Goal: Check status: Check status

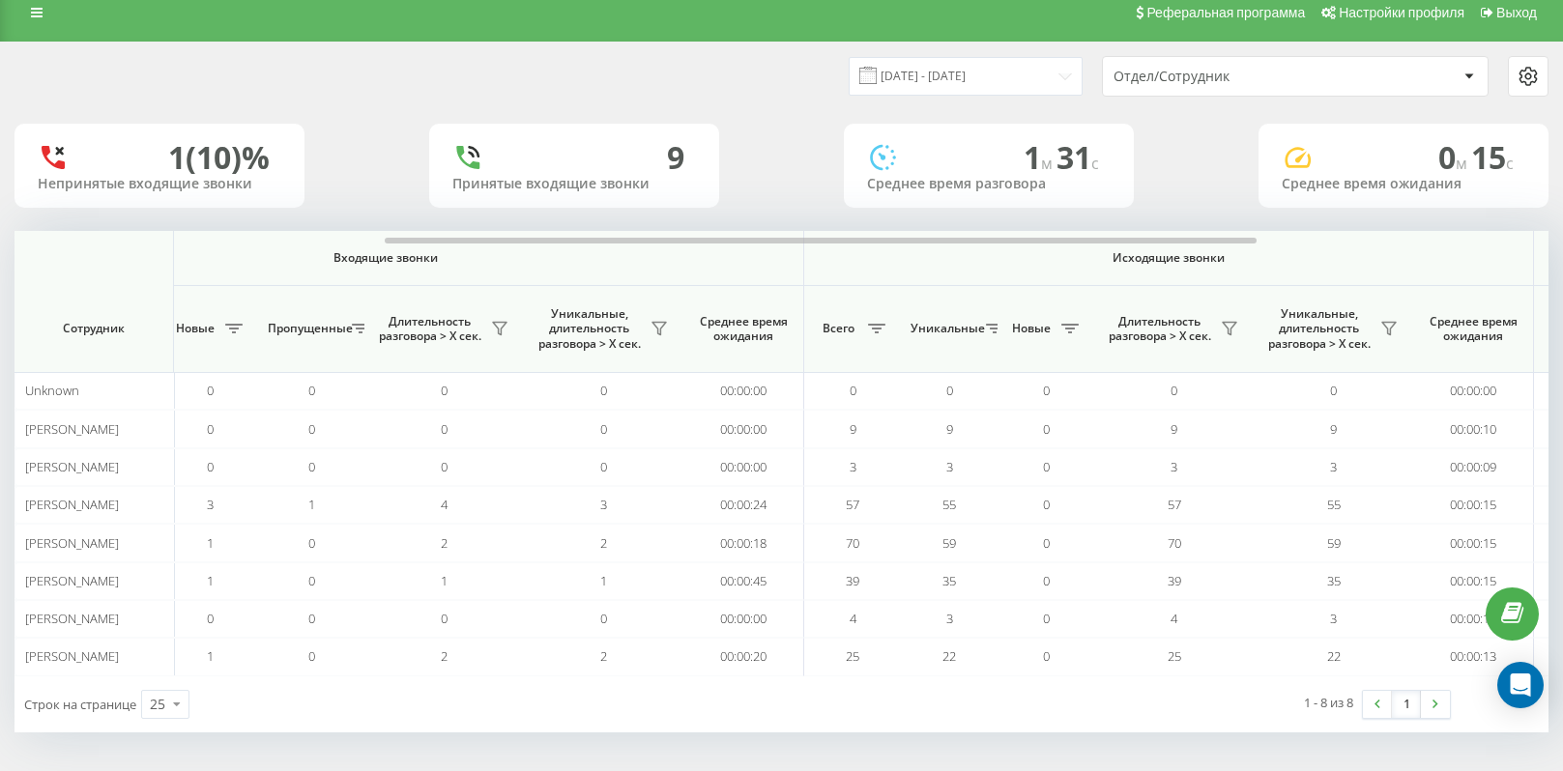
scroll to position [0, 87]
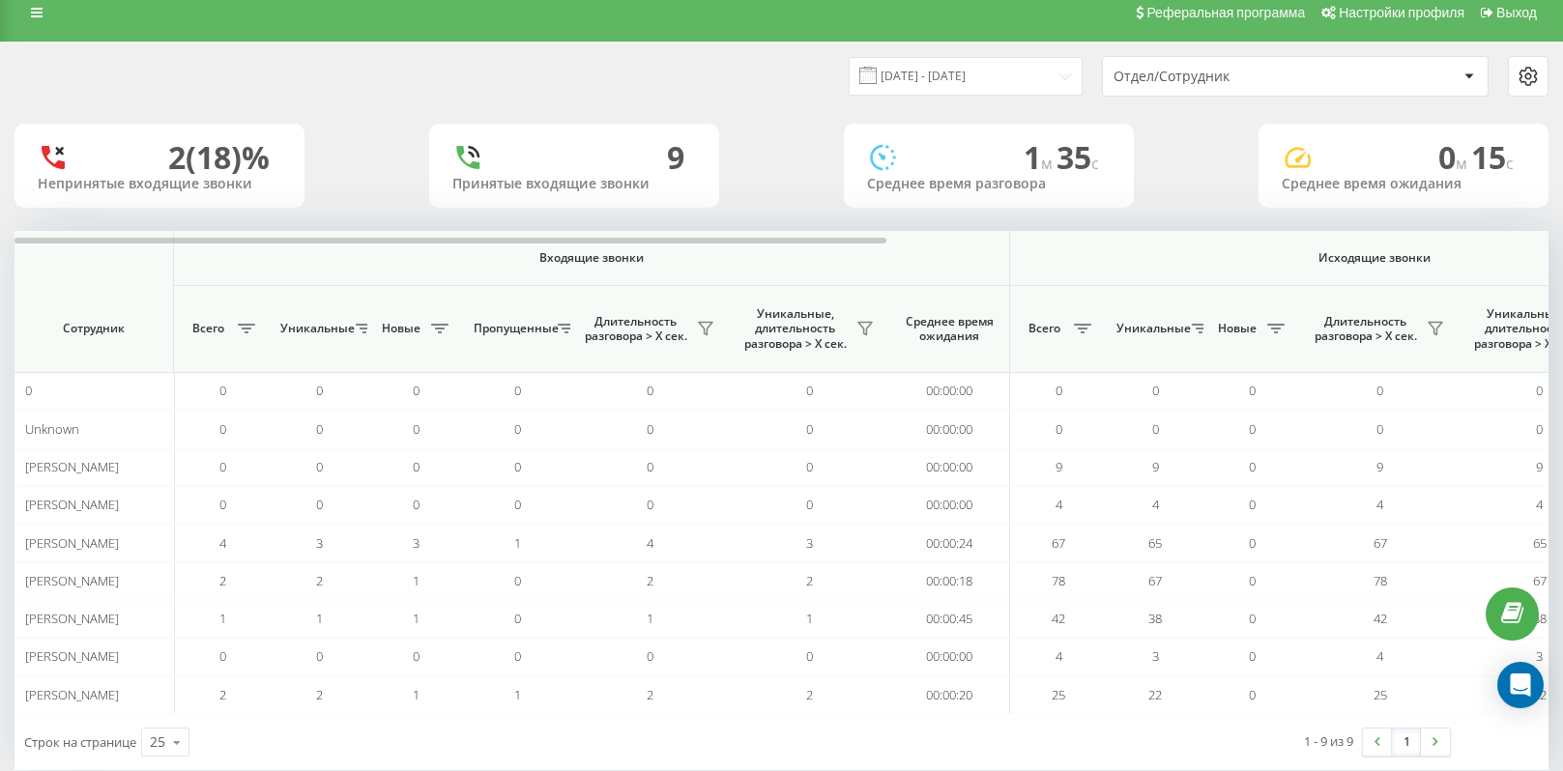
click at [1081, 33] on div "Реферальная программа Настройки профиля Выход" at bounding box center [781, 13] width 1563 height 58
click at [1071, 72] on input "[DATE] - [DATE]" at bounding box center [966, 76] width 234 height 38
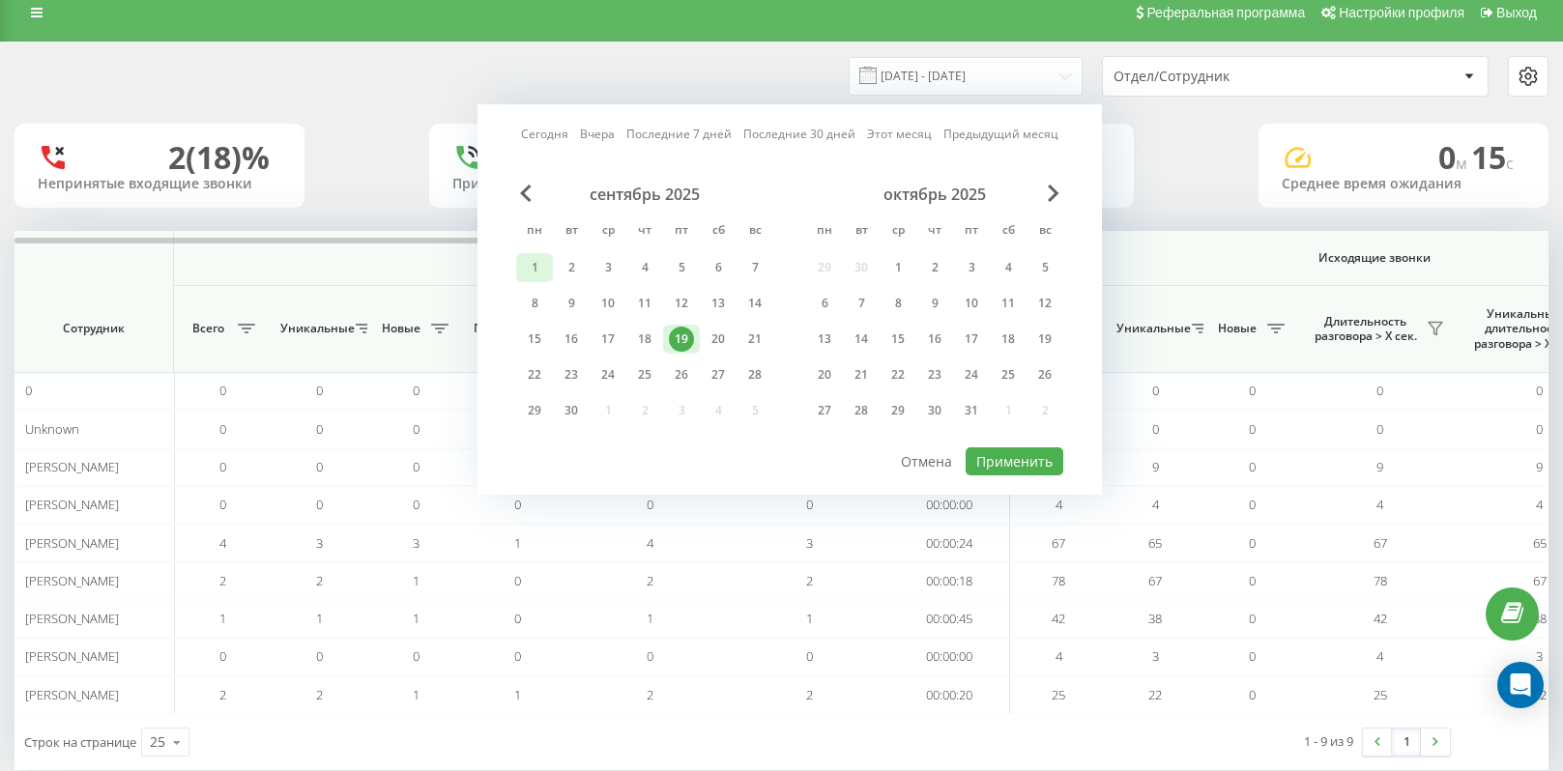
click at [532, 274] on div "1" at bounding box center [534, 267] width 25 height 25
click at [690, 341] on div "19" at bounding box center [681, 339] width 25 height 25
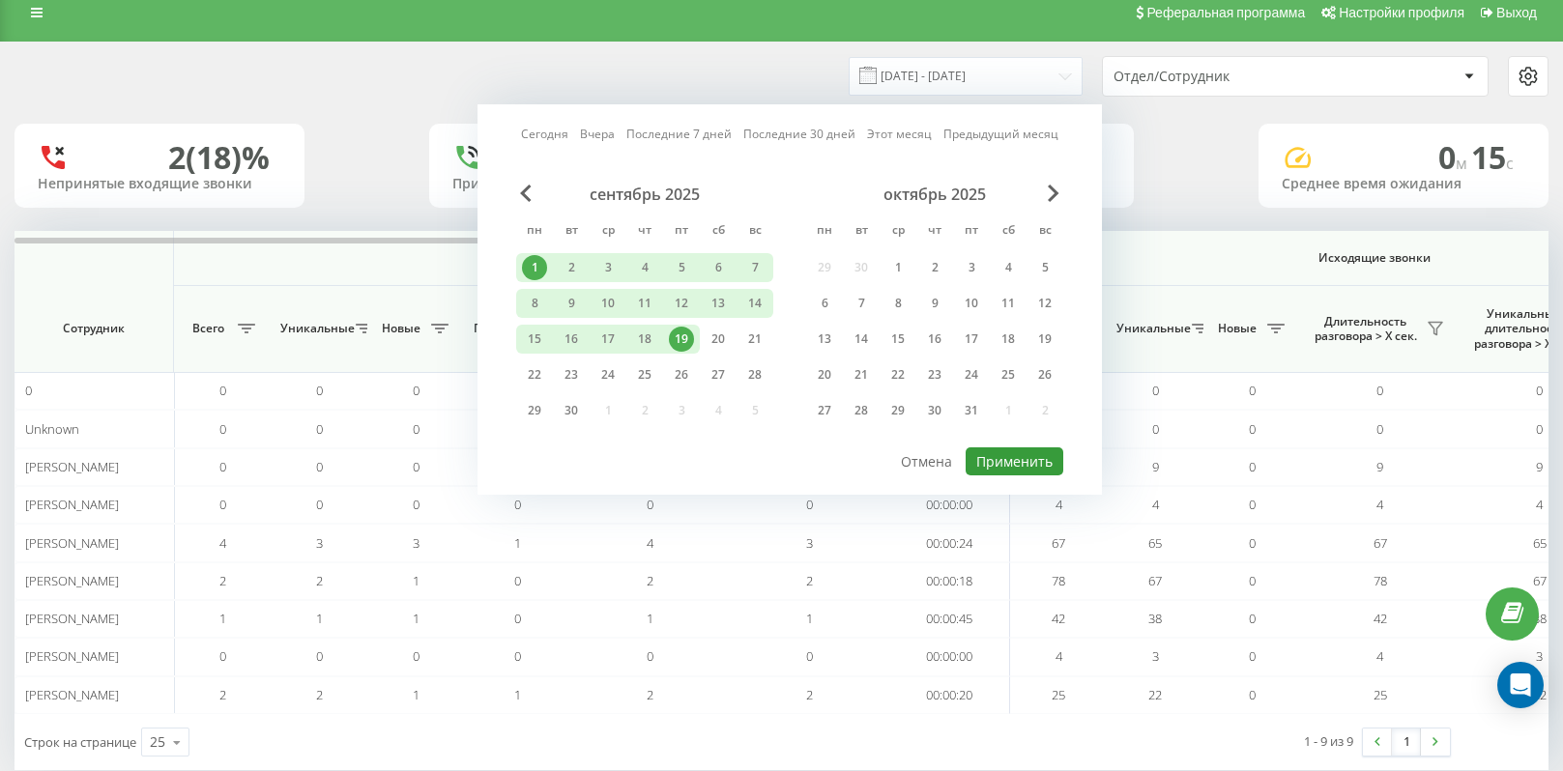
click at [1001, 463] on button "Применить" at bounding box center [1015, 462] width 98 height 28
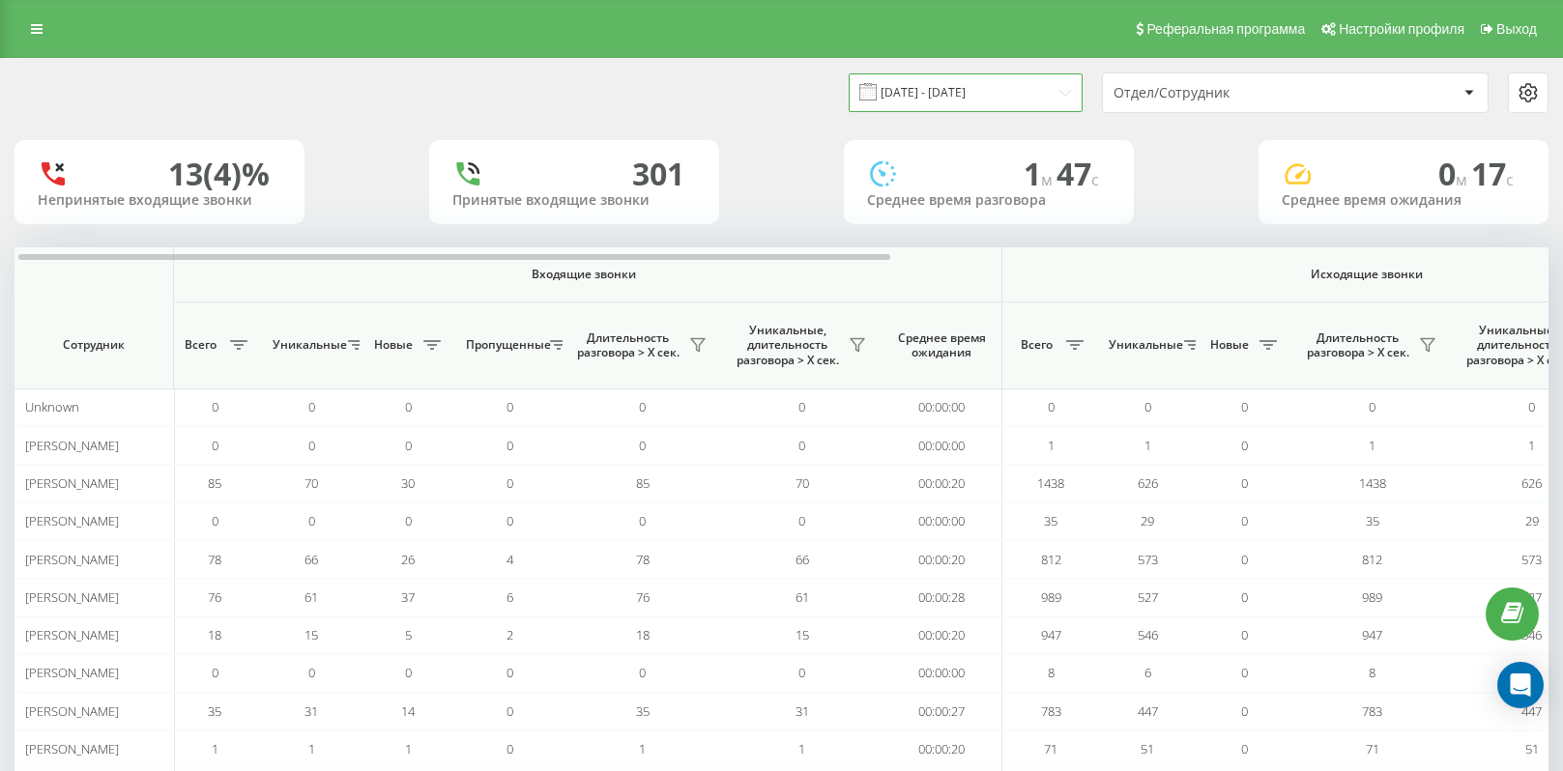
click at [1033, 96] on input "01.09.2025 - 19.09.2025" at bounding box center [966, 92] width 234 height 38
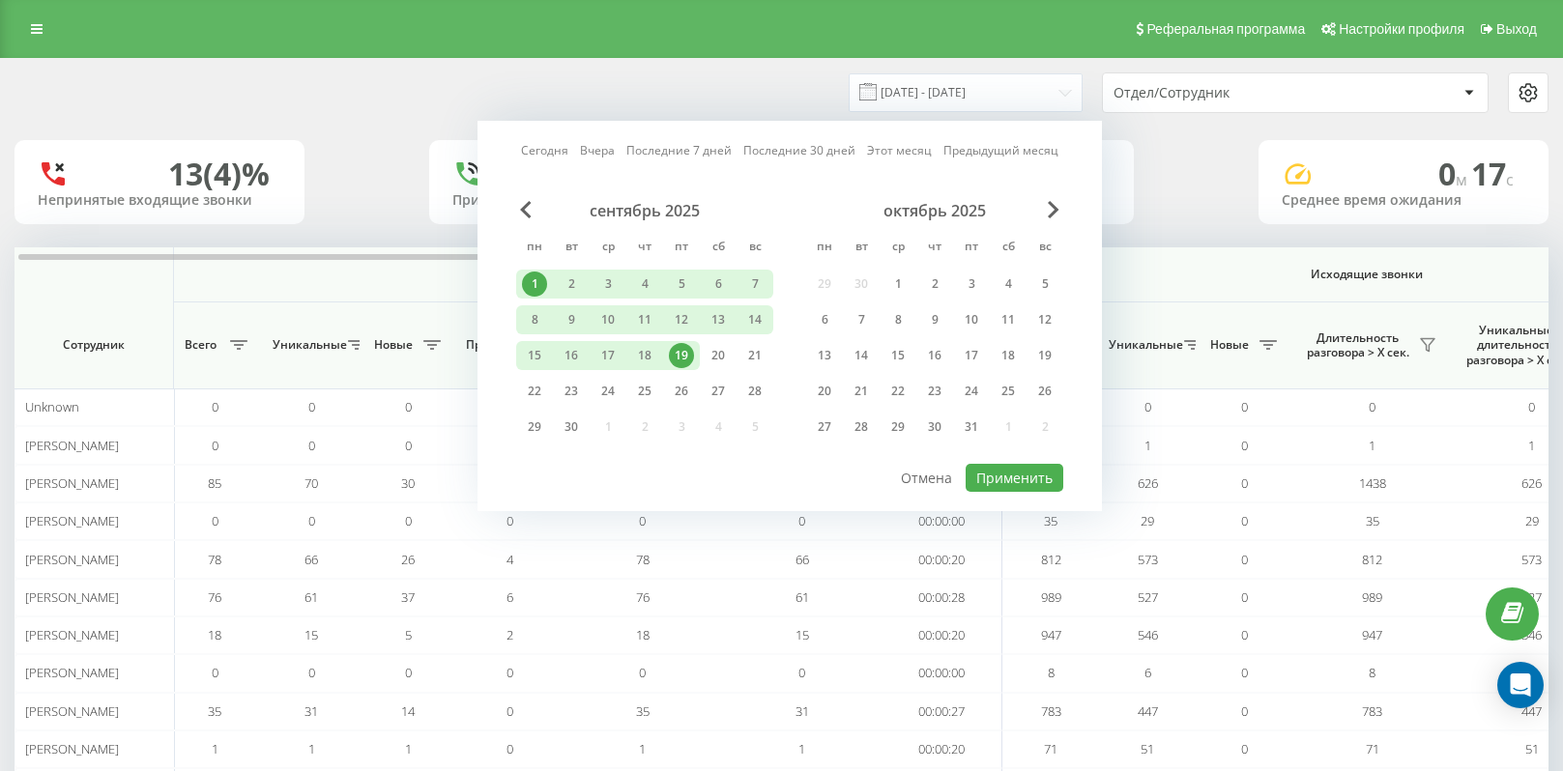
click at [680, 355] on div "19" at bounding box center [681, 355] width 25 height 25
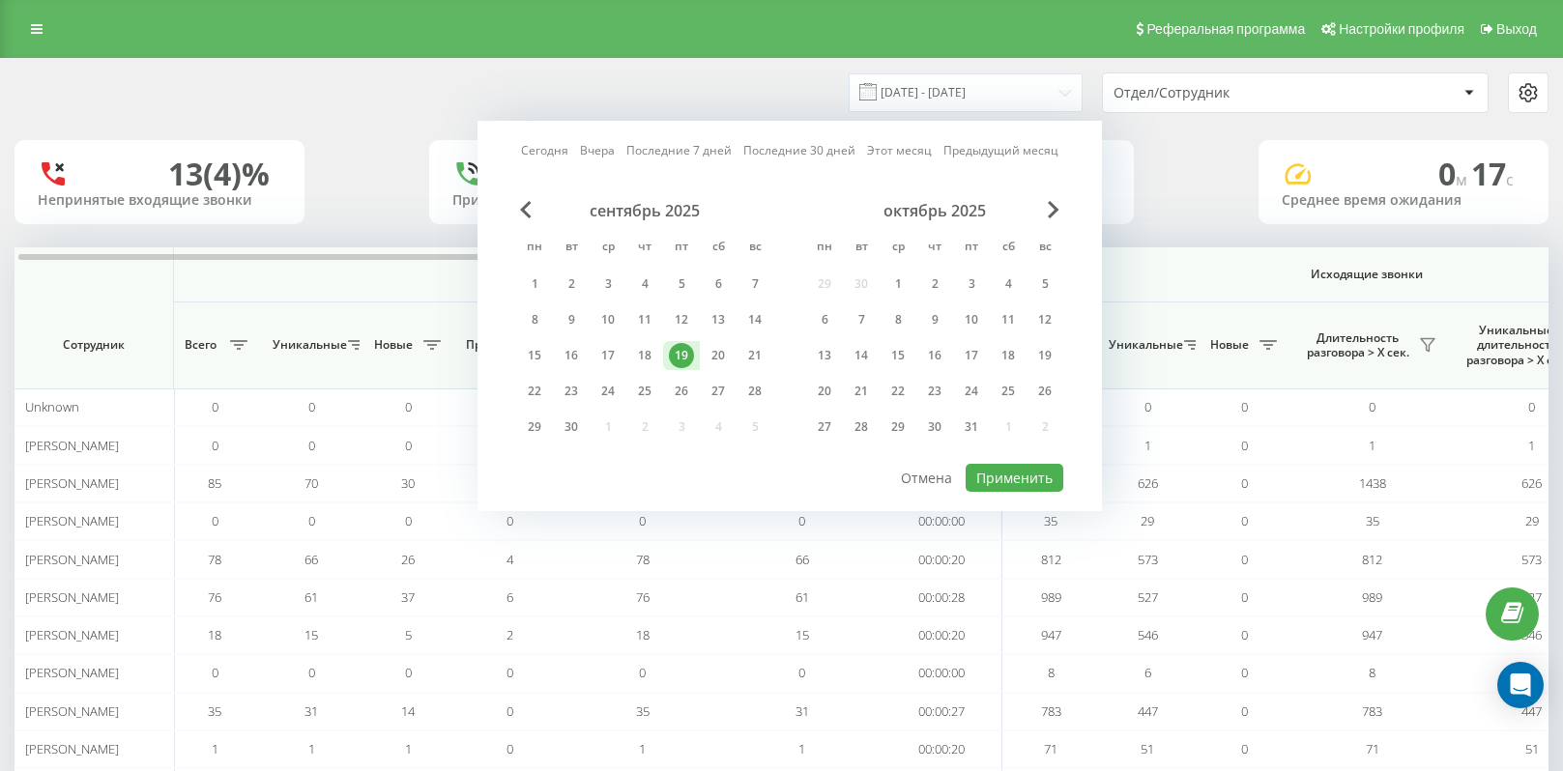
click at [1023, 494] on div "Сегодня Вчера Последние 7 дней Последние 30 дней Этот месяц Предыдущий месяц се…" at bounding box center [790, 316] width 625 height 391
click at [1022, 476] on button "Применить" at bounding box center [1015, 478] width 98 height 28
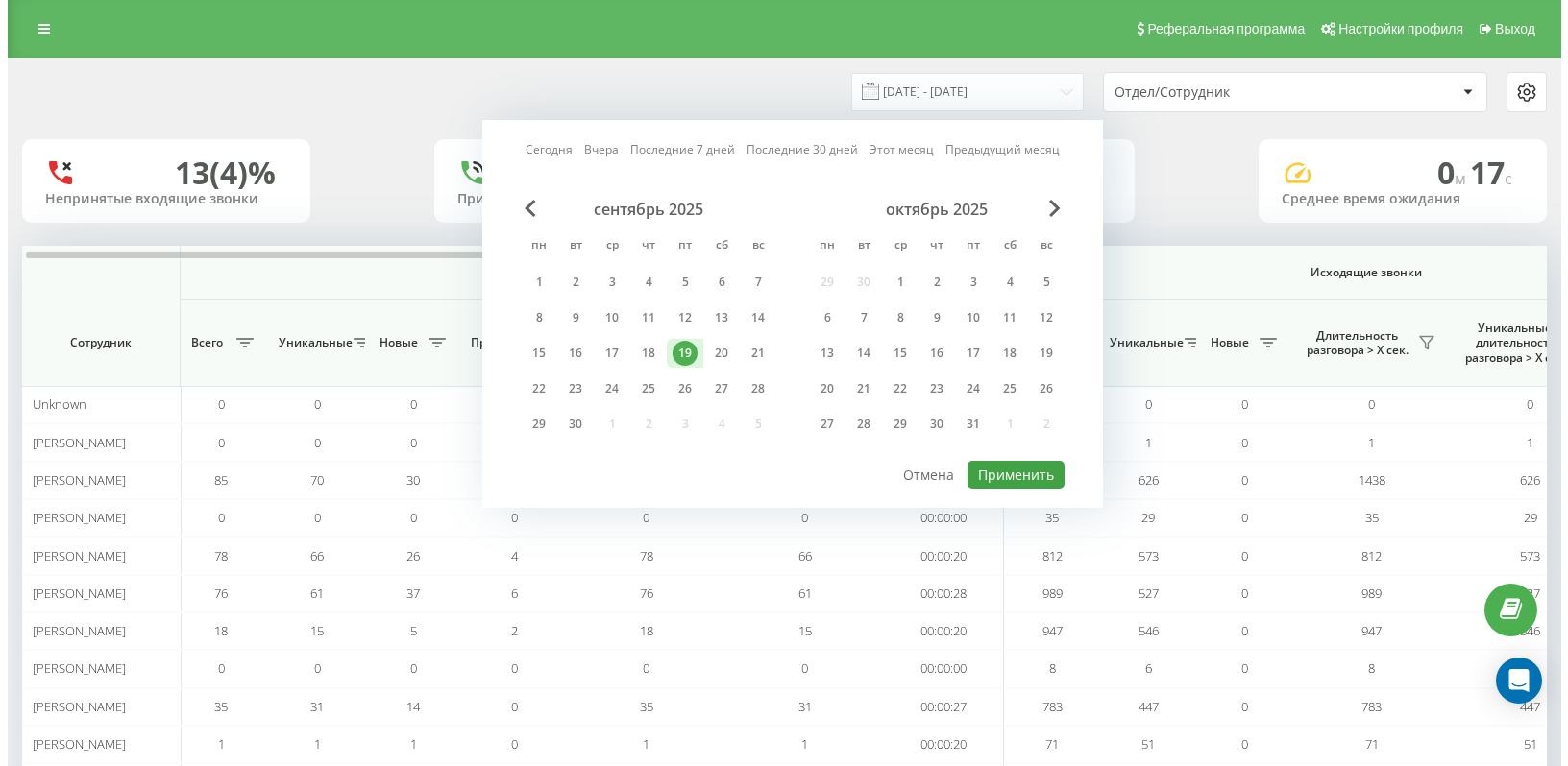
type input "[DATE] - [DATE]"
